Goal: Browse casually: Explore the website without a specific task or goal

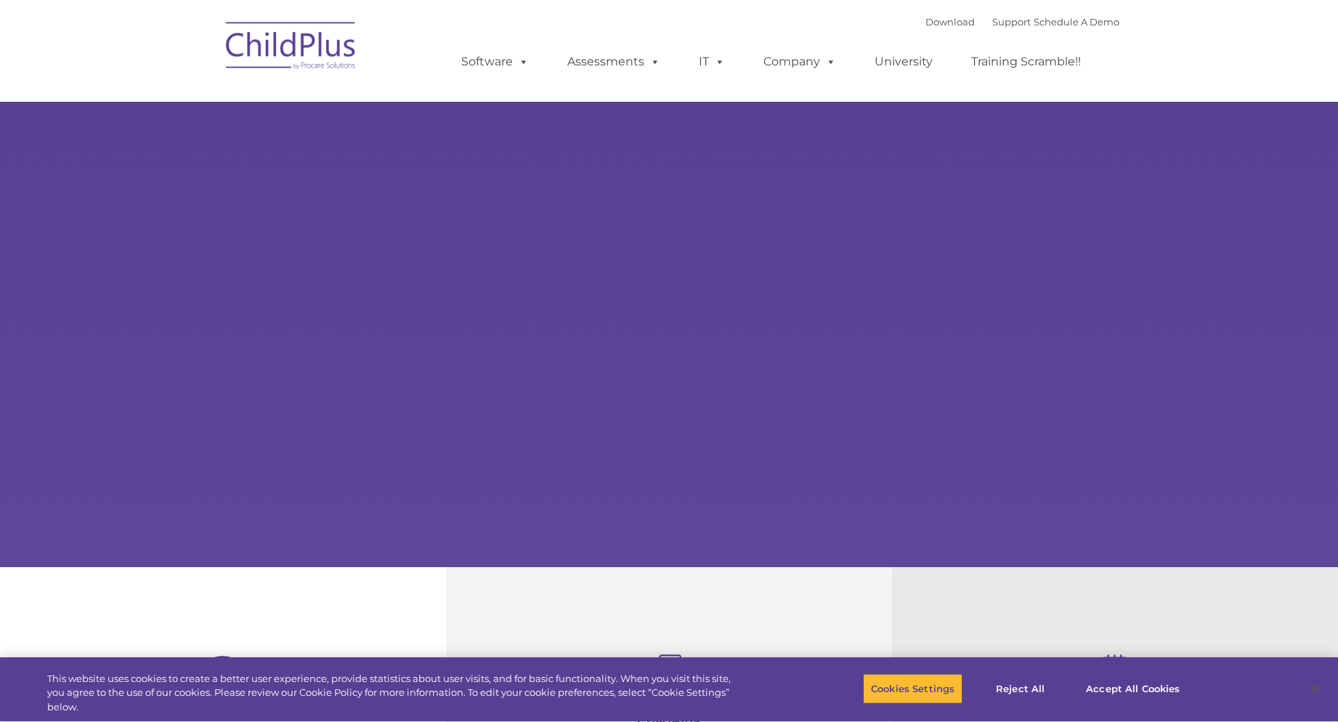
select select "MEDIUM"
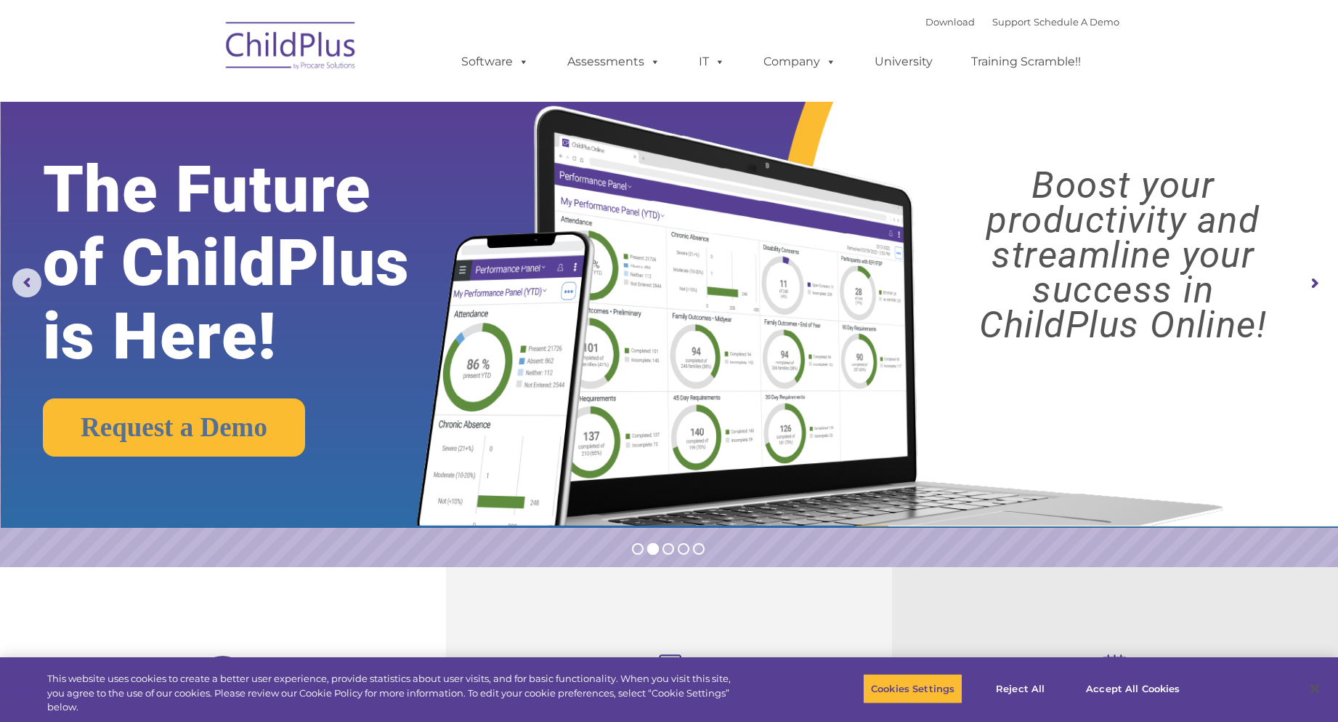
click at [1229, 36] on nav "Download Support | Schedule A Demo  MENU MENU Software ChildPlus: The original…" at bounding box center [669, 51] width 1338 height 102
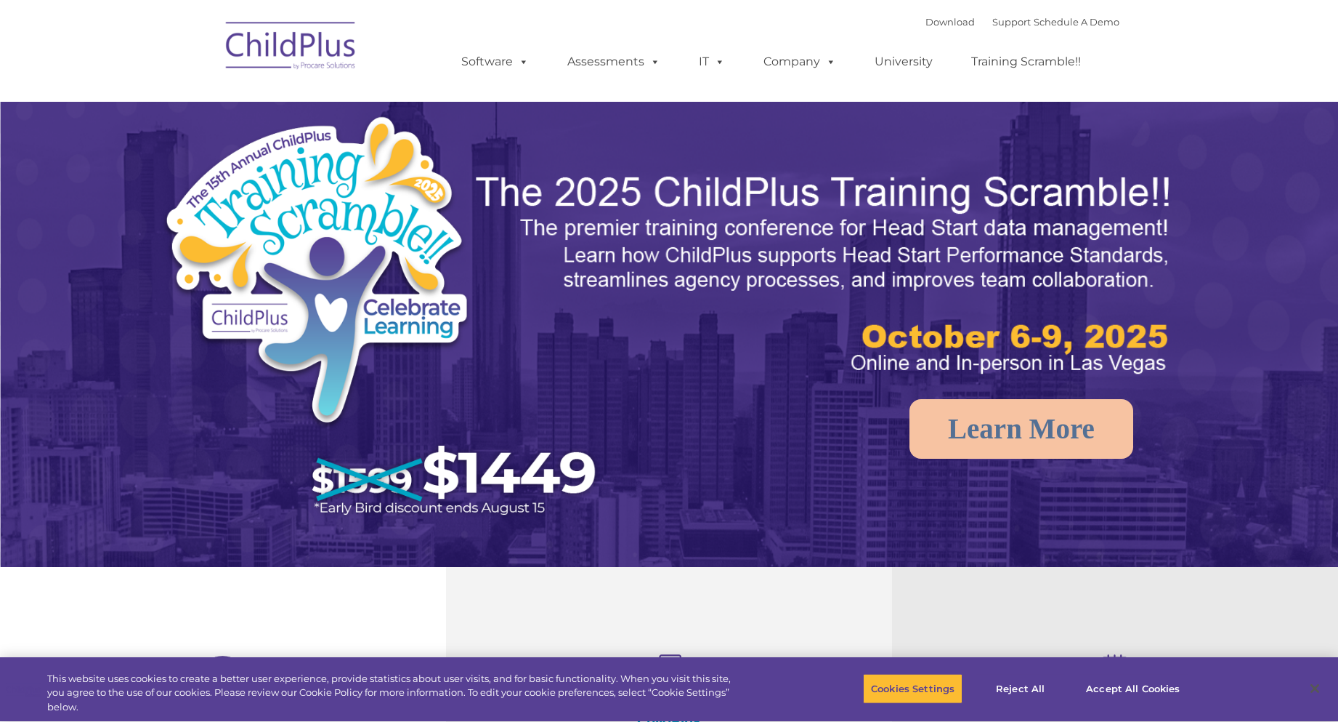
select select "MEDIUM"
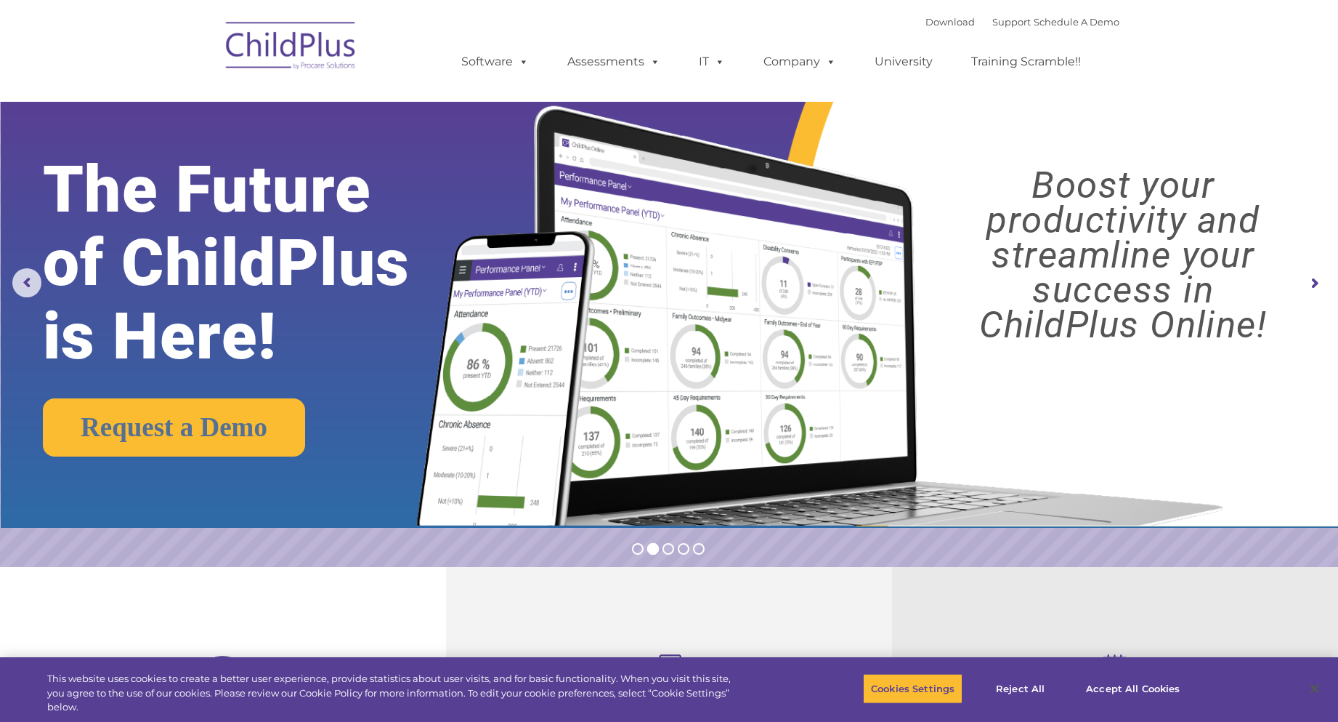
click at [1319, 281] on rs-arrow at bounding box center [1314, 283] width 29 height 29
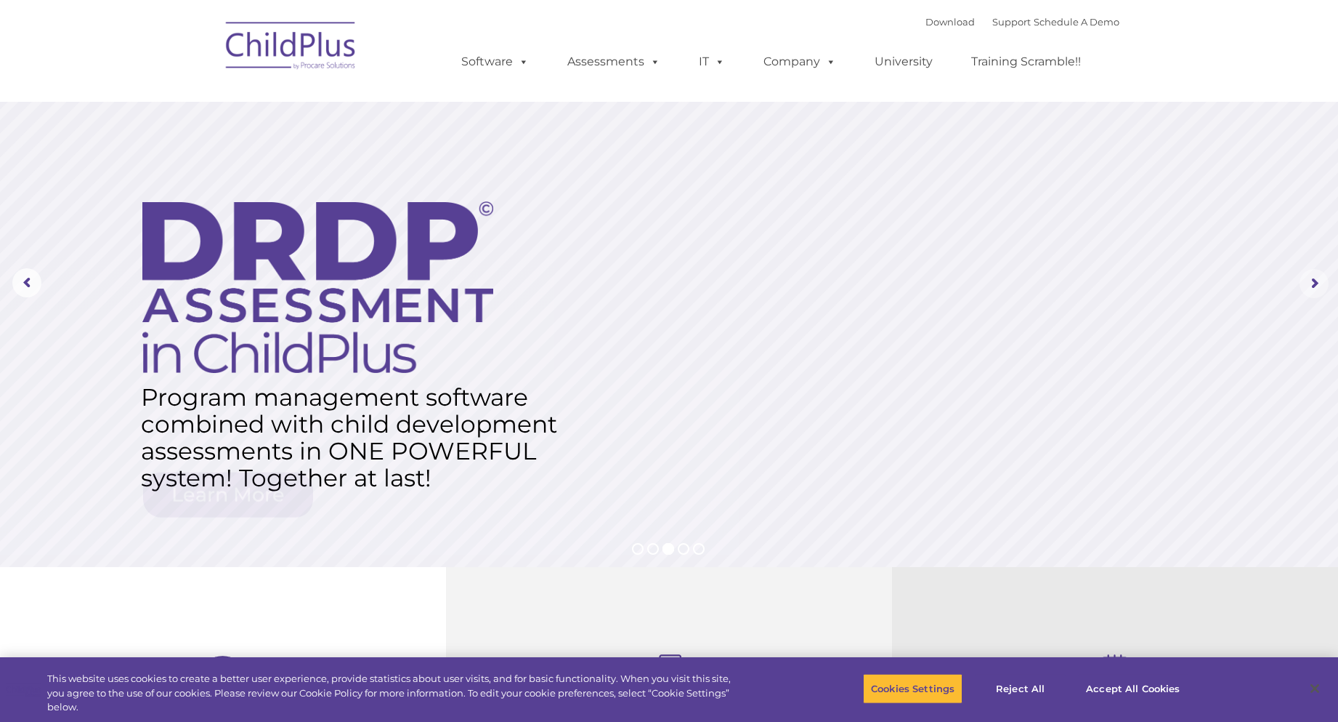
click at [1317, 282] on rs-arrow at bounding box center [1314, 283] width 29 height 29
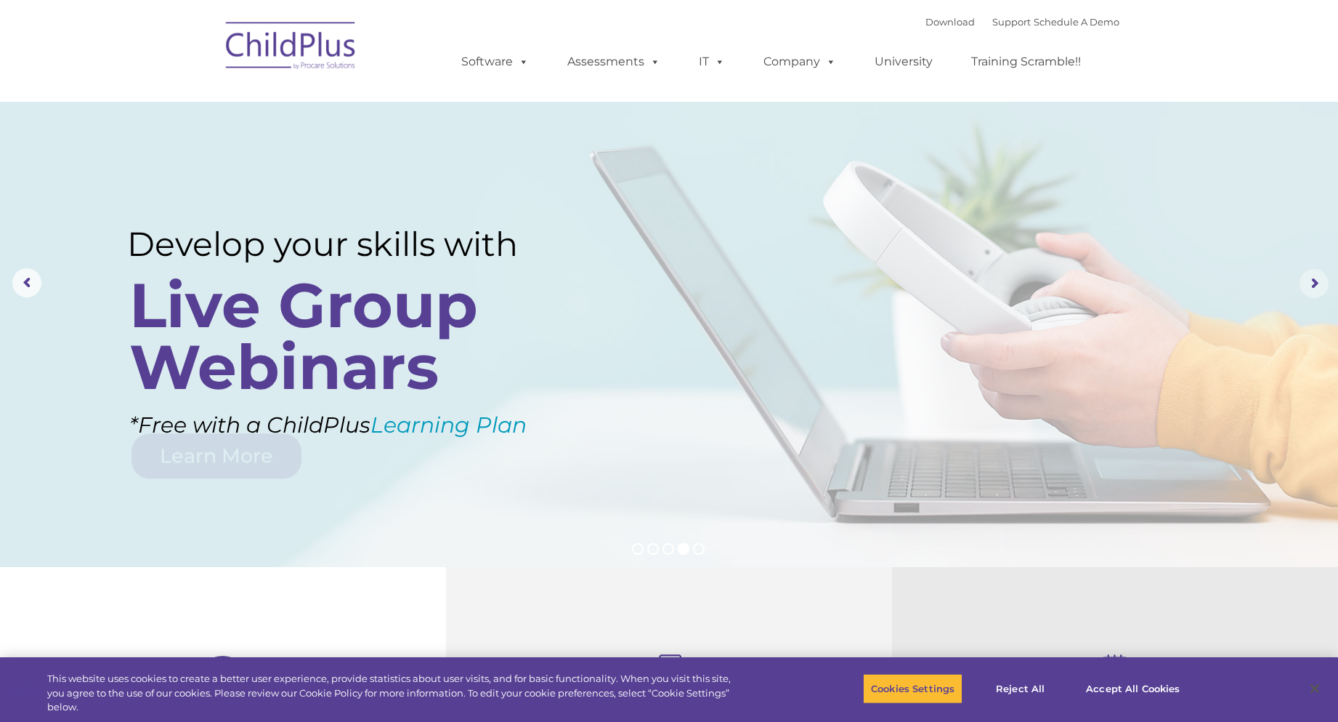
click at [1316, 282] on rs-arrow at bounding box center [1314, 283] width 29 height 29
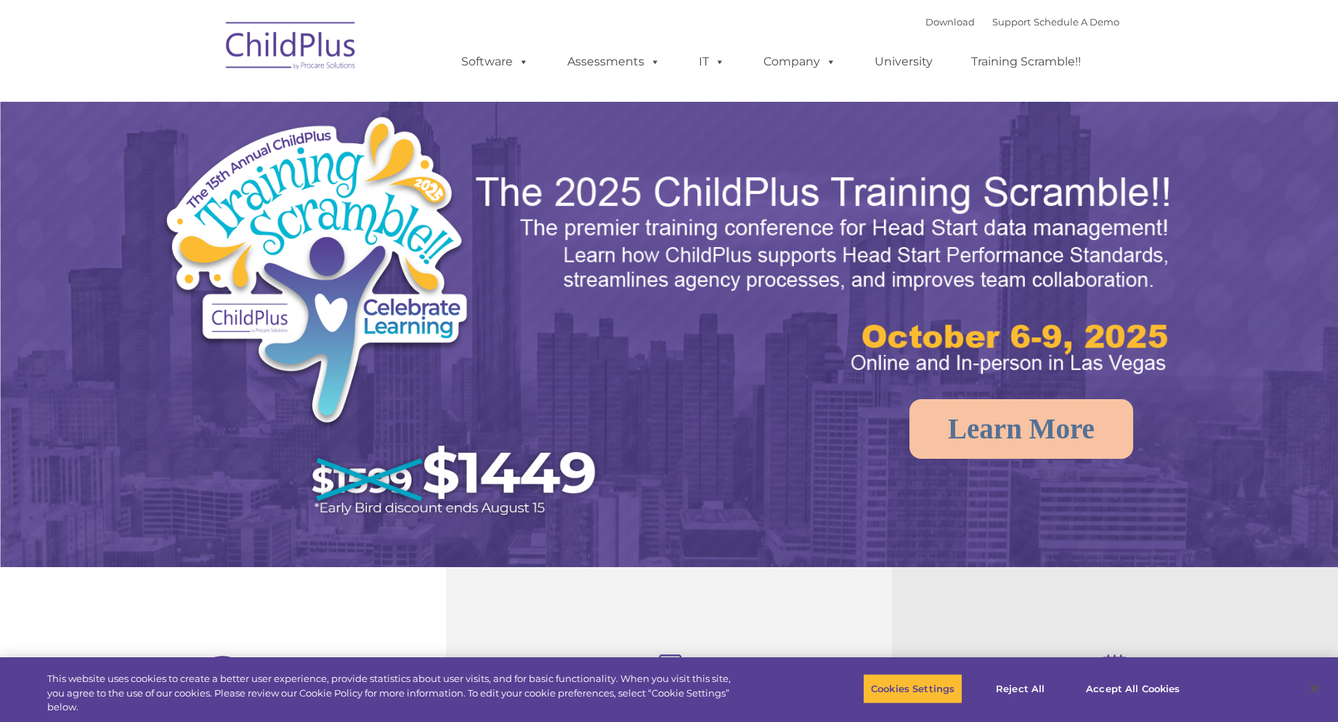
select select "MEDIUM"
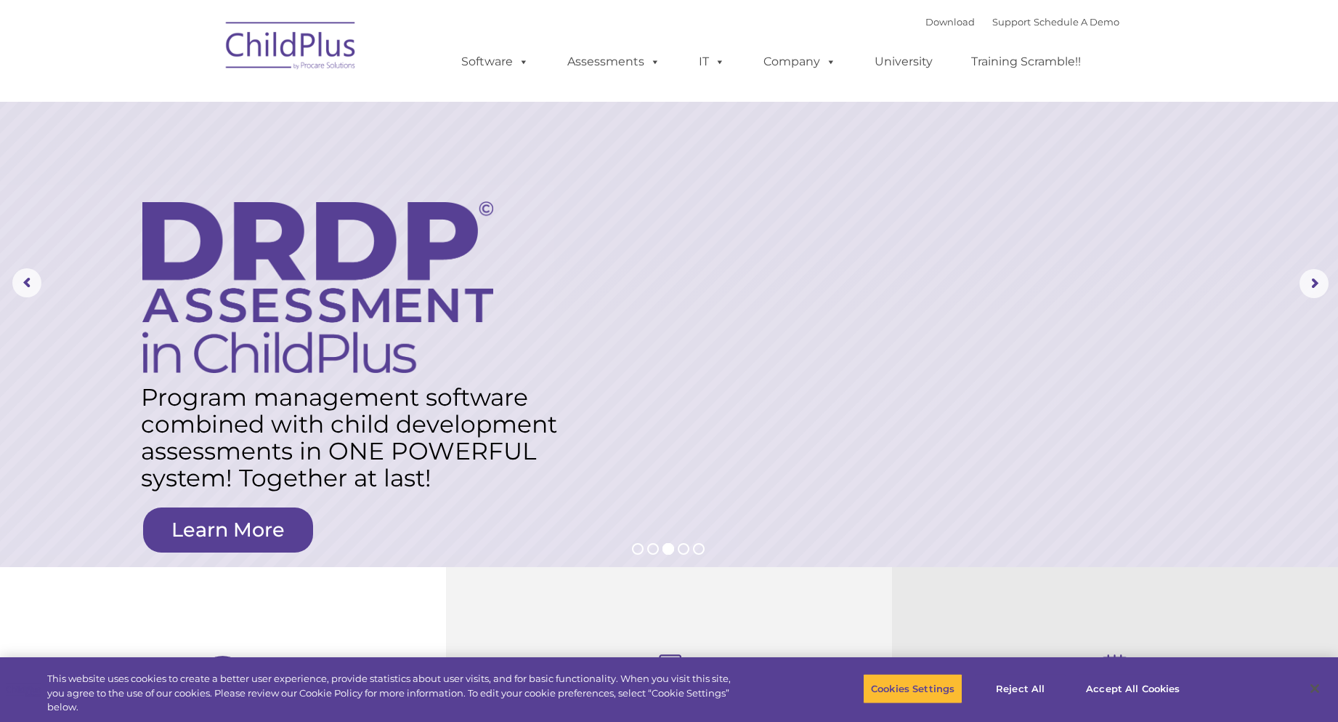
click at [283, 43] on img at bounding box center [291, 48] width 145 height 73
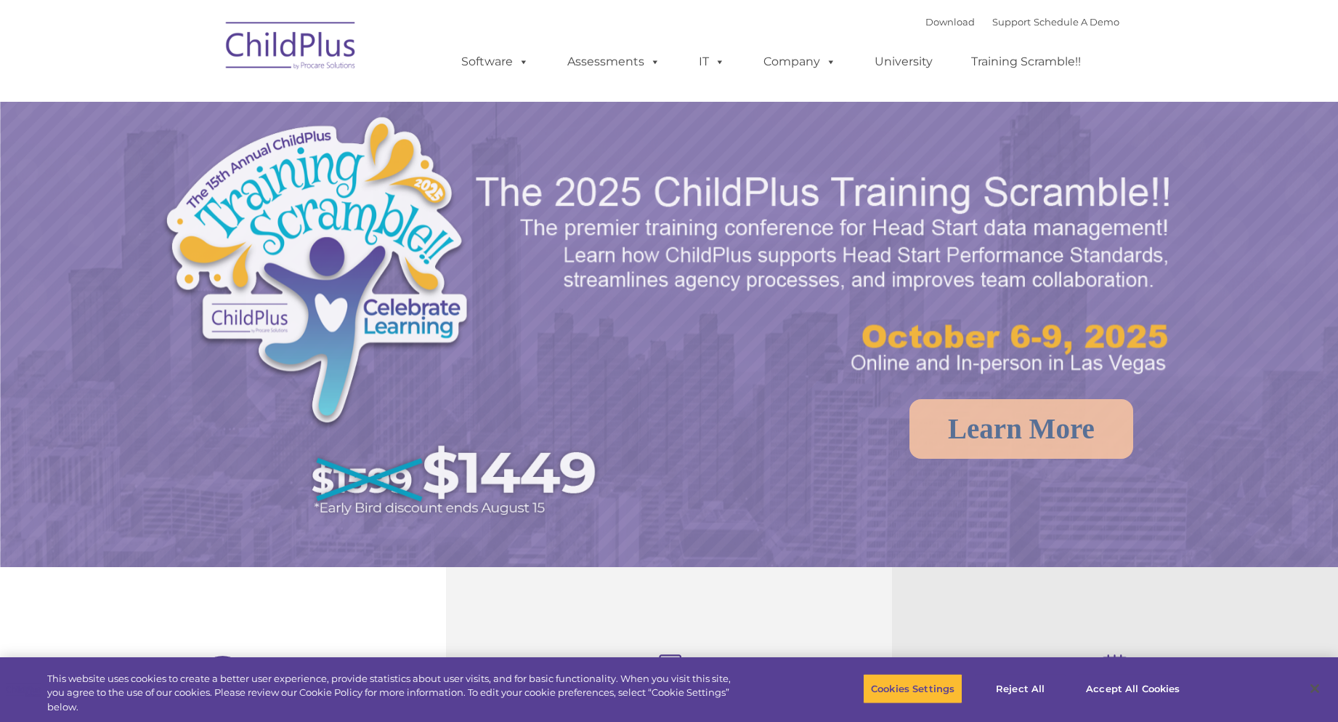
select select "MEDIUM"
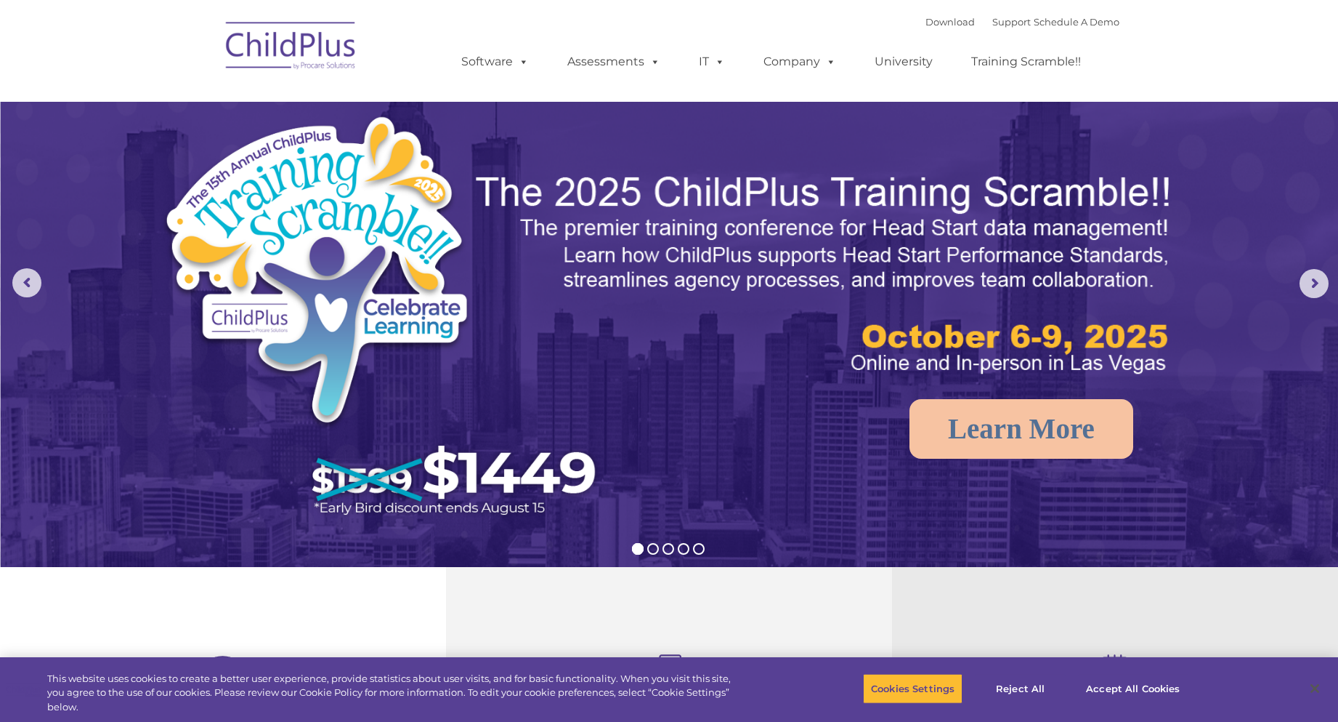
click at [886, 344] on img at bounding box center [826, 274] width 705 height 211
